Goal: Obtain resource: Download file/media

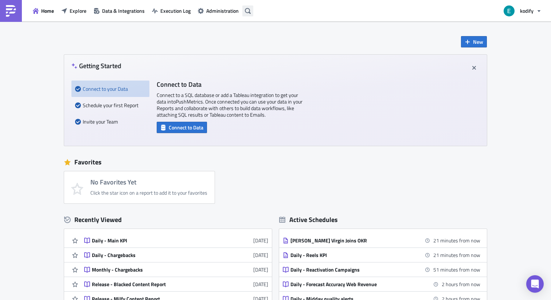
click at [252, 10] on button "button" at bounding box center [247, 10] width 11 height 11
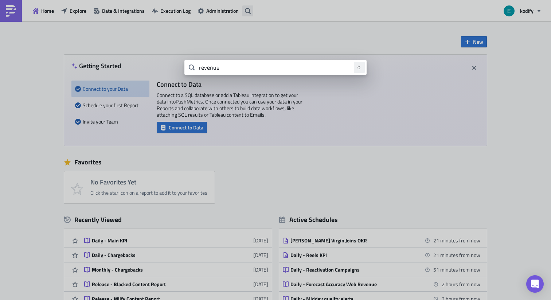
type input "revenue"
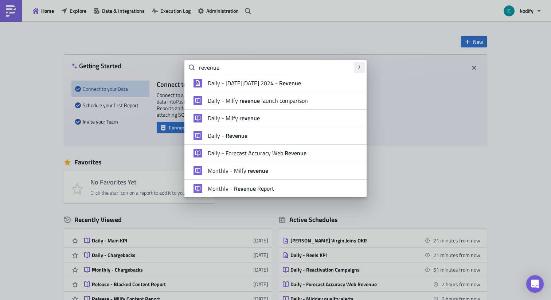
click at [254, 135] on div "Daily - Revenue" at bounding box center [282, 135] width 153 height 7
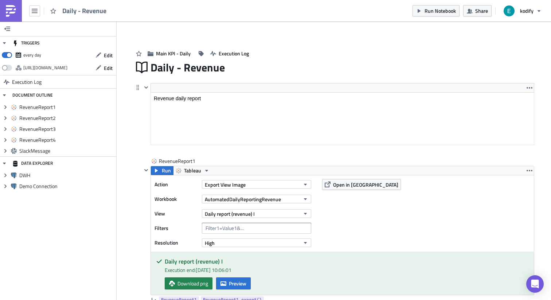
click at [136, 141] on div "<p>Revenue daily report</p> Edit Format Insert To open the popup, press Shift+E…" at bounding box center [333, 120] width 401 height 74
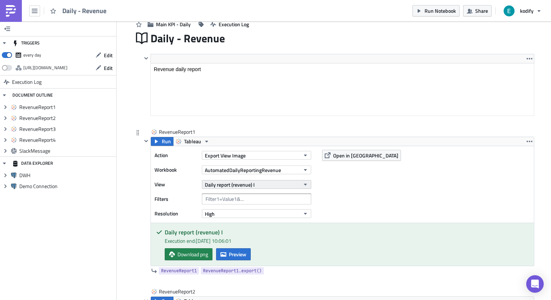
scroll to position [32, 0]
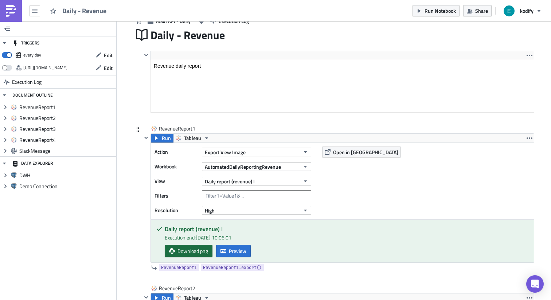
click at [198, 248] on span "Download png" at bounding box center [192, 251] width 31 height 8
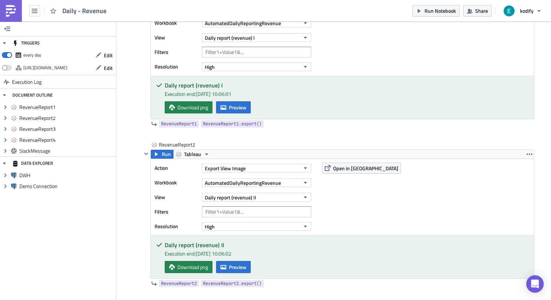
scroll to position [0, 0]
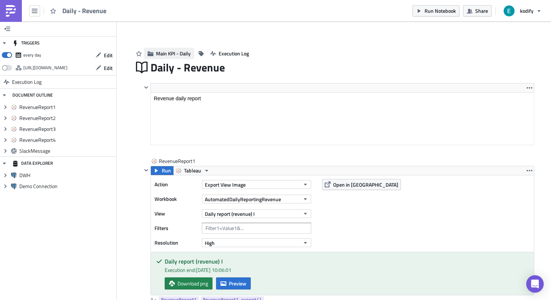
click at [156, 55] on span "Main KPI - Daily" at bounding box center [173, 54] width 35 height 8
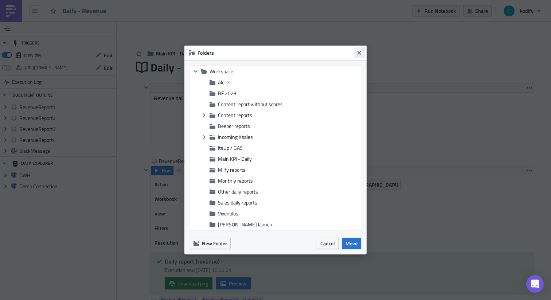
click at [358, 50] on icon "Close" at bounding box center [359, 53] width 6 height 6
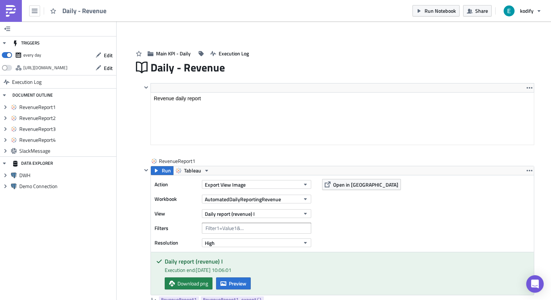
click at [63, 7] on span "Daily - Revenue" at bounding box center [84, 11] width 45 height 8
click at [42, 11] on div "Daily - Revenue" at bounding box center [55, 11] width 111 height 22
click at [214, 52] on button "Execution Log" at bounding box center [230, 53] width 46 height 11
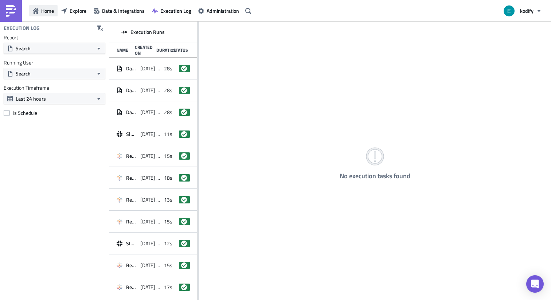
click at [47, 12] on span "Home" at bounding box center [47, 11] width 13 height 8
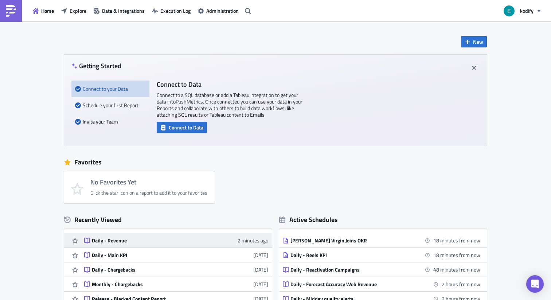
click at [129, 239] on div "Daily - Revenue" at bounding box center [156, 240] width 128 height 7
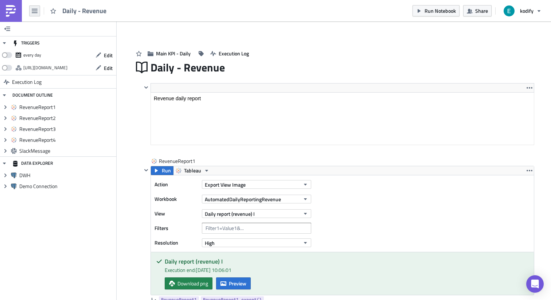
click at [36, 12] on icon "button" at bounding box center [35, 11] width 6 height 6
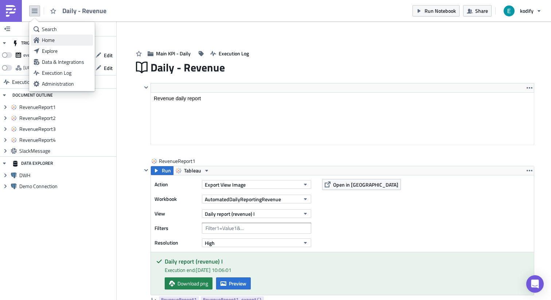
click at [54, 39] on div "Home" at bounding box center [66, 39] width 48 height 7
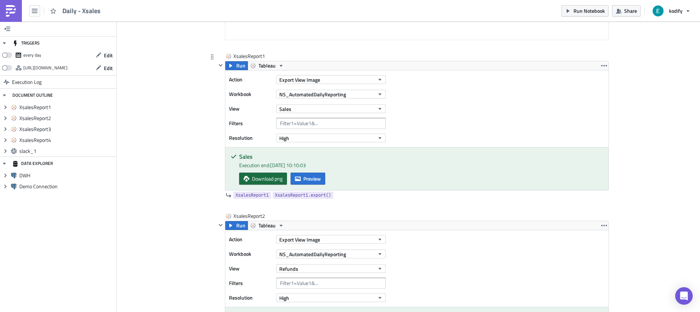
scroll to position [114, 0]
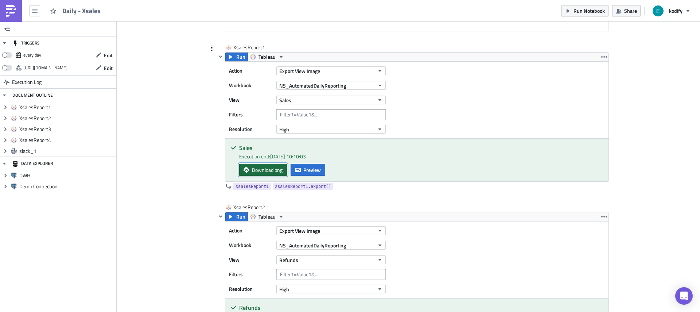
click at [267, 171] on span "Download png" at bounding box center [267, 170] width 31 height 8
